Goal: Task Accomplishment & Management: Complete application form

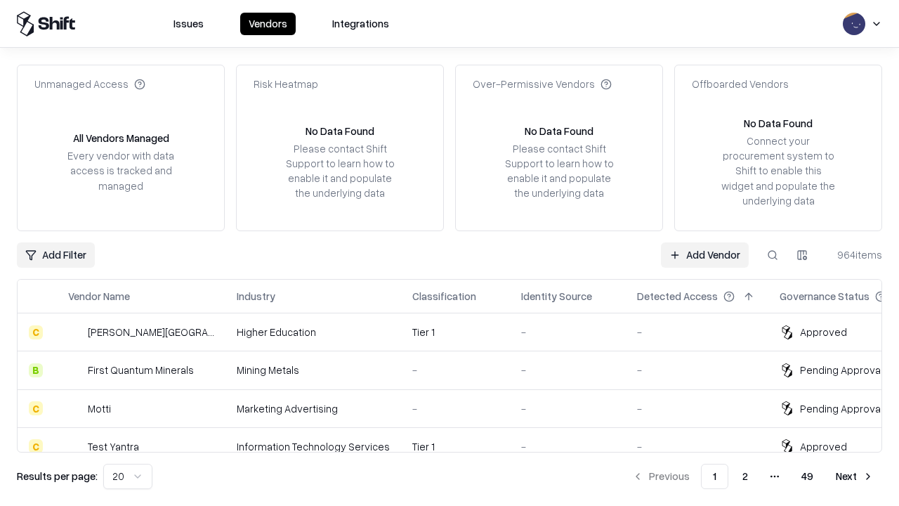
click at [705, 254] on link "Add Vendor" at bounding box center [705, 254] width 88 height 25
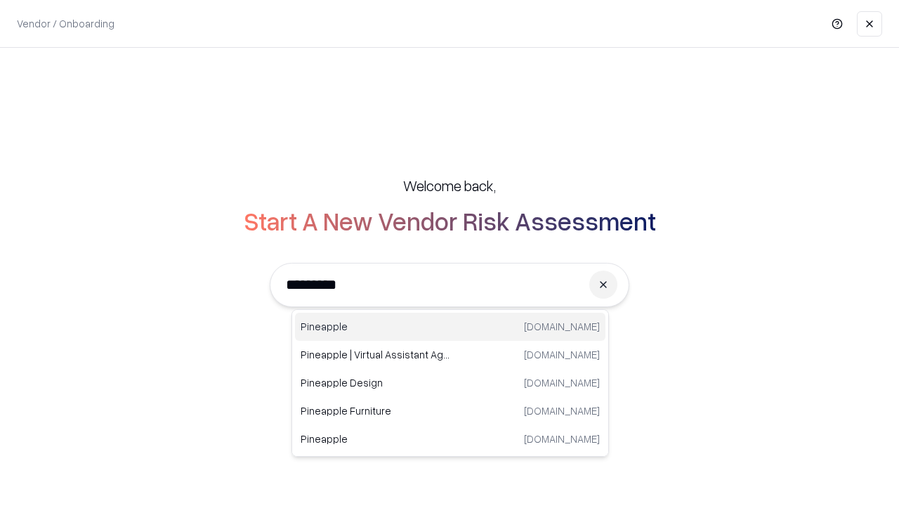
click at [450, 327] on div "Pineapple [DOMAIN_NAME]" at bounding box center [450, 327] width 311 height 28
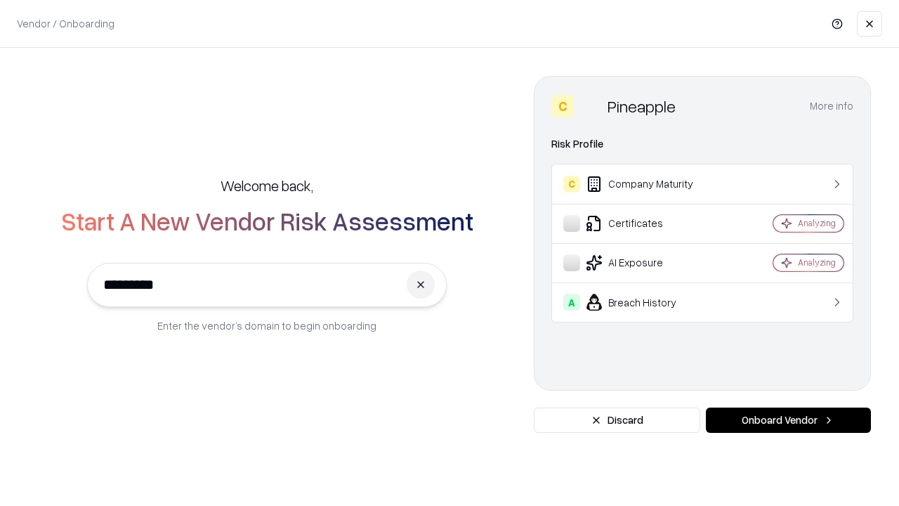
type input "*********"
click at [788, 420] on button "Onboard Vendor" at bounding box center [788, 420] width 165 height 25
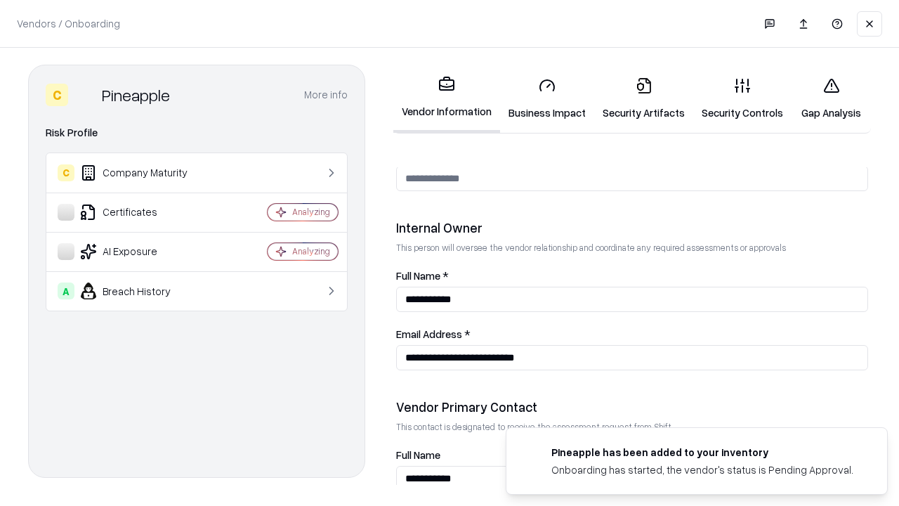
scroll to position [728, 0]
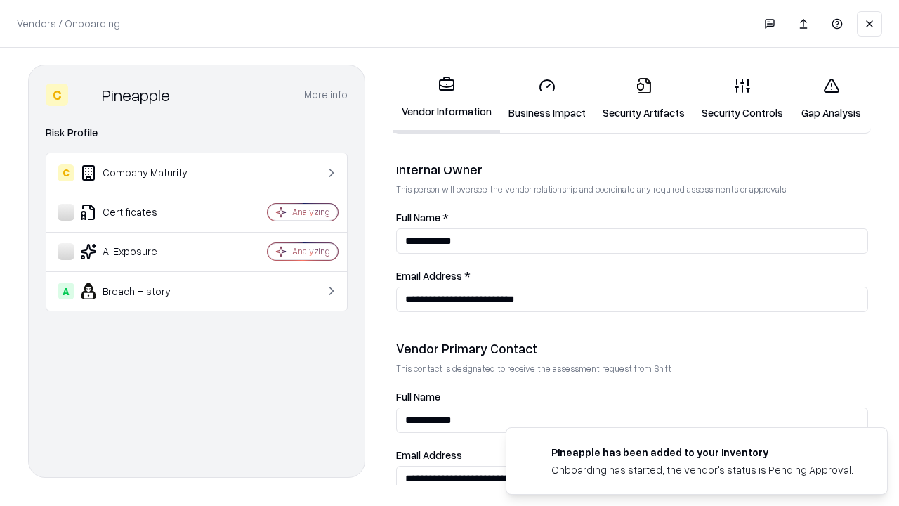
click at [547, 98] on link "Business Impact" at bounding box center [547, 98] width 94 height 65
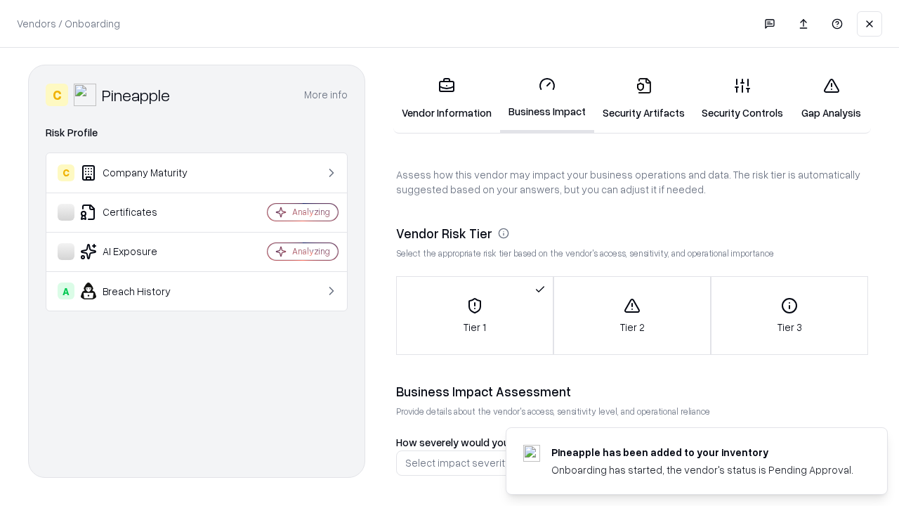
click at [831, 98] on link "Gap Analysis" at bounding box center [831, 98] width 79 height 65
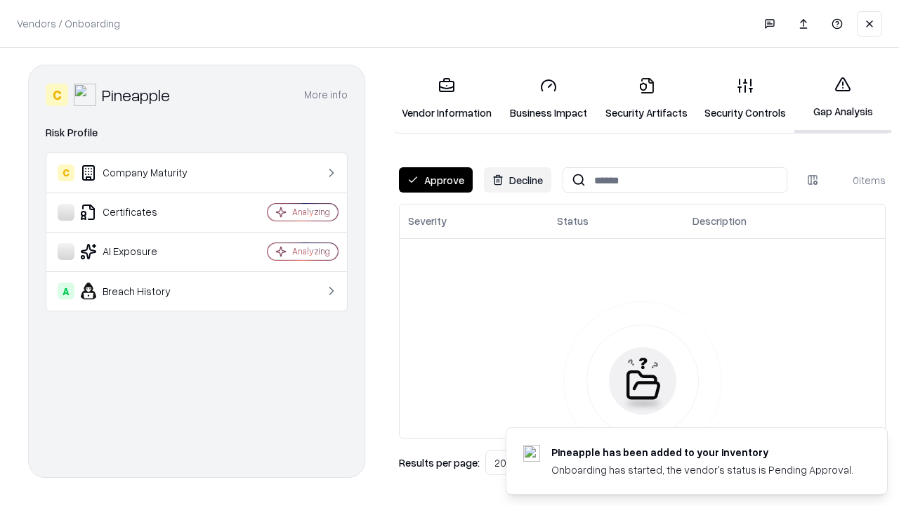
click at [436, 180] on button "Approve" at bounding box center [436, 179] width 74 height 25
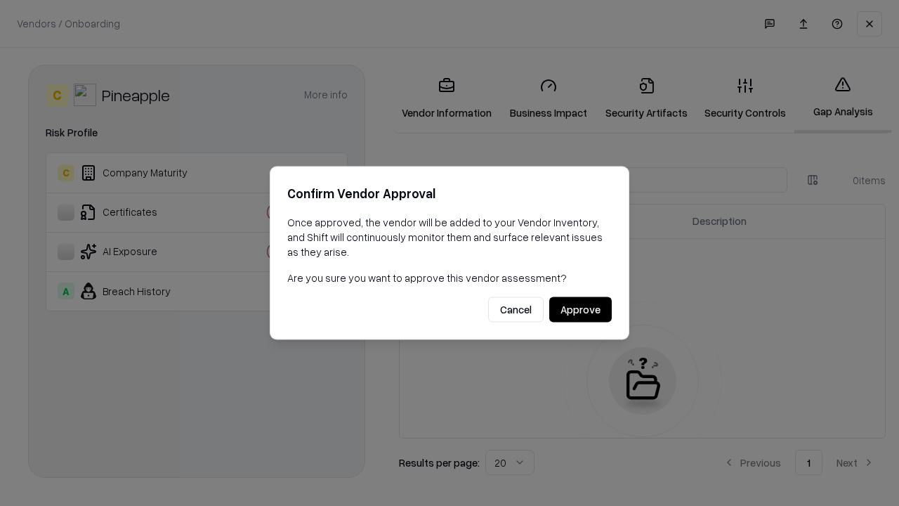
click at [580, 309] on button "Approve" at bounding box center [580, 309] width 63 height 25
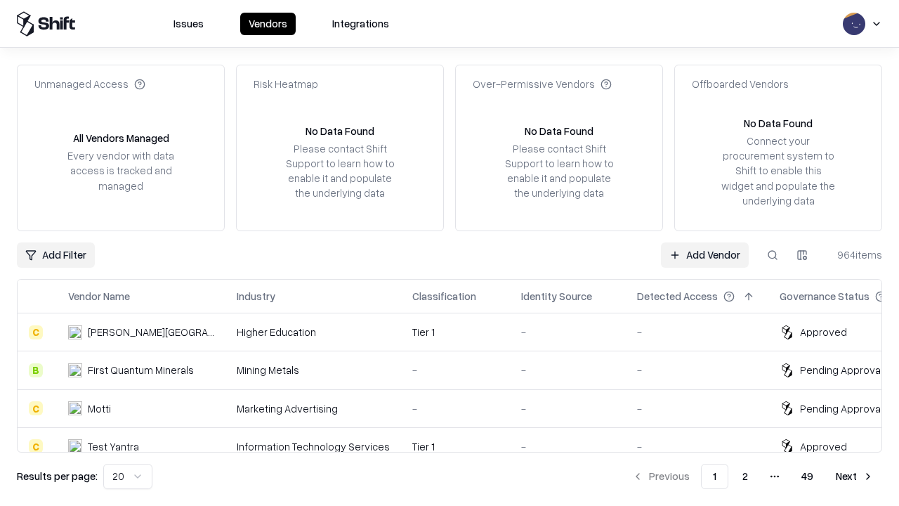
type input "*********"
click at [705, 254] on link "Add Vendor" at bounding box center [705, 254] width 88 height 25
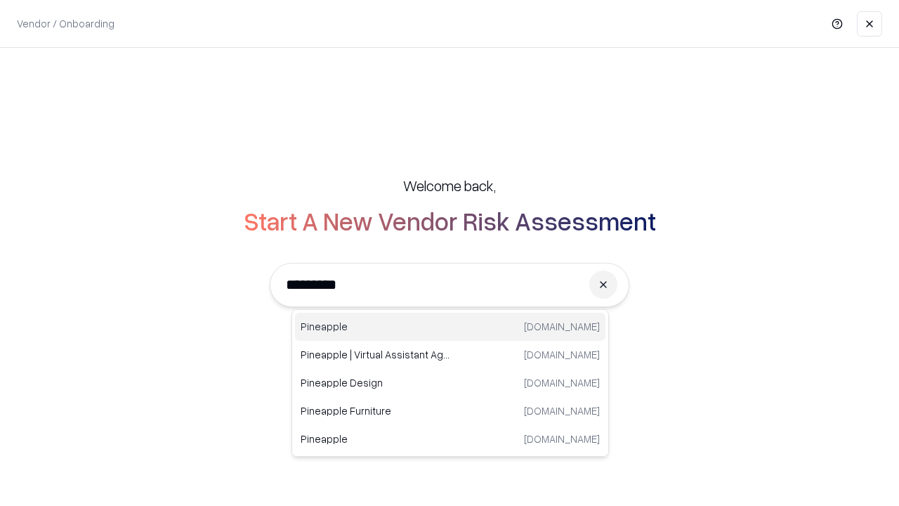
click at [450, 327] on div "Pineapple [DOMAIN_NAME]" at bounding box center [450, 327] width 311 height 28
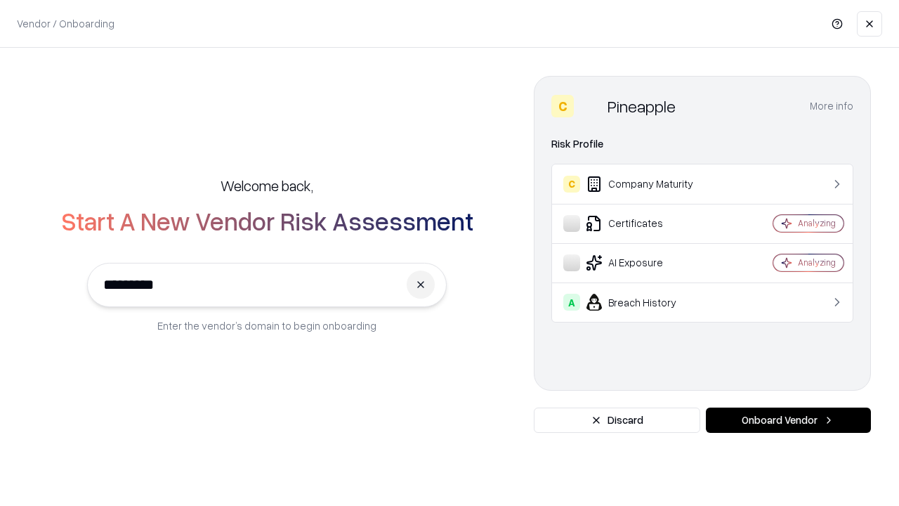
type input "*********"
click at [788, 420] on button "Onboard Vendor" at bounding box center [788, 420] width 165 height 25
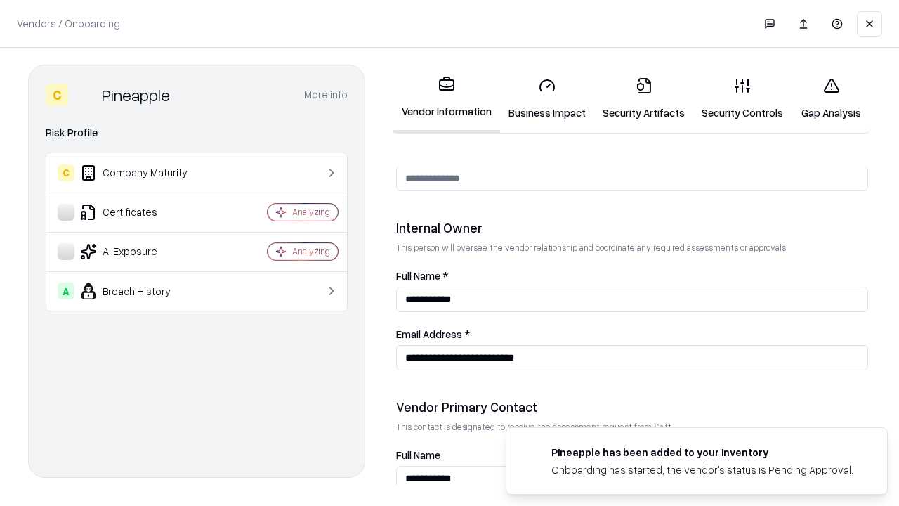
scroll to position [728, 0]
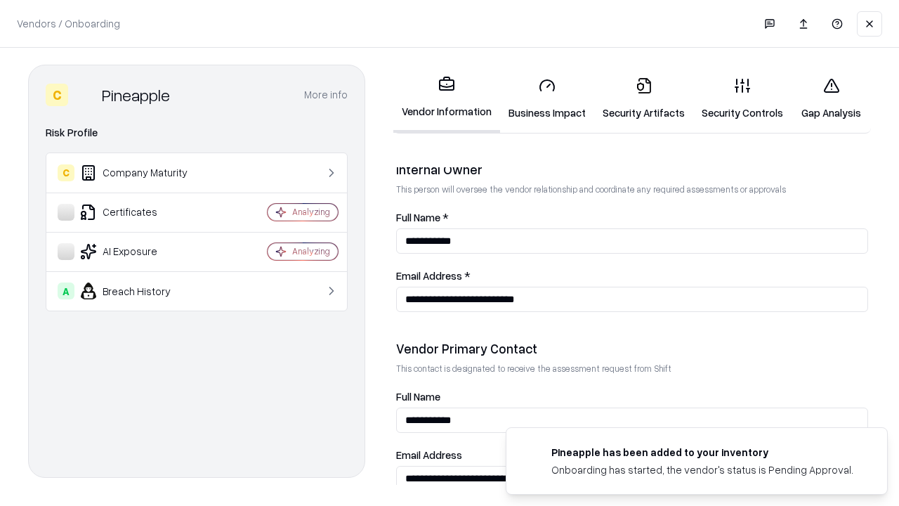
click at [831, 98] on link "Gap Analysis" at bounding box center [831, 98] width 79 height 65
